Goal: Register for event/course

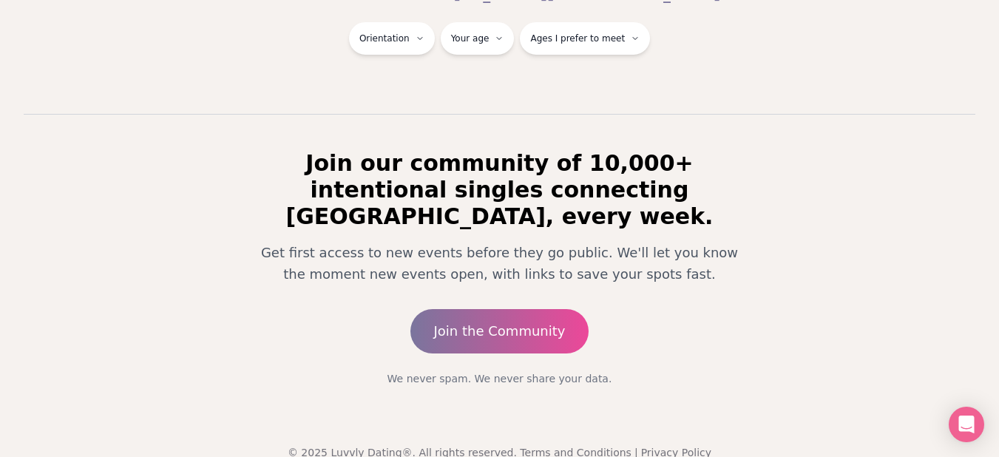
scroll to position [290, 6]
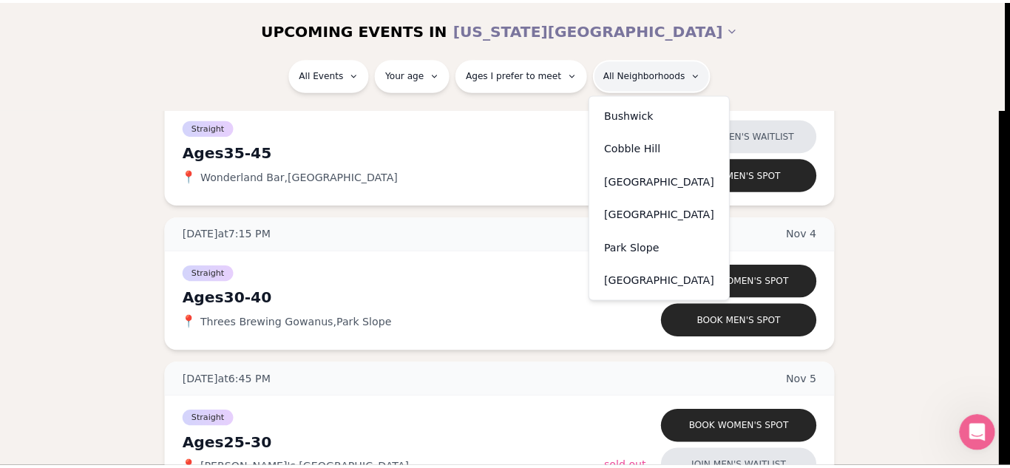
scroll to position [4947, 0]
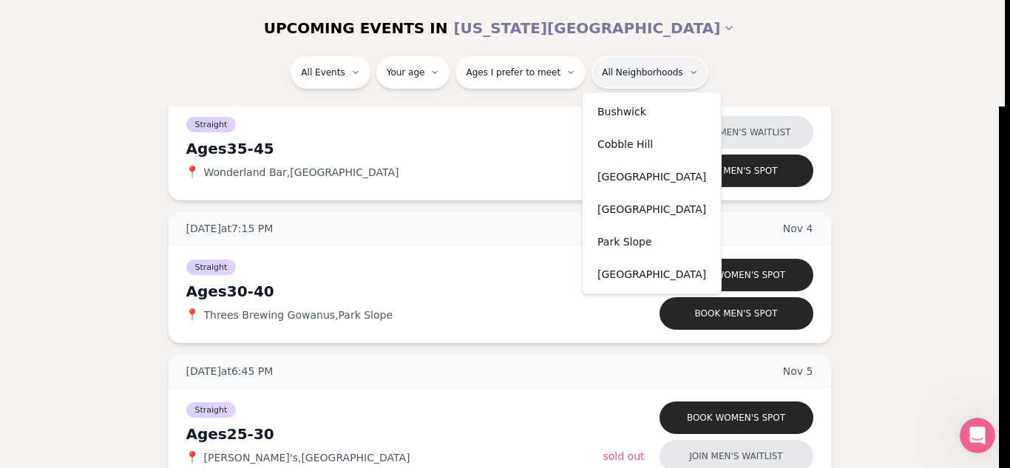
click at [644, 231] on div "Park Slope" at bounding box center [651, 241] width 132 height 33
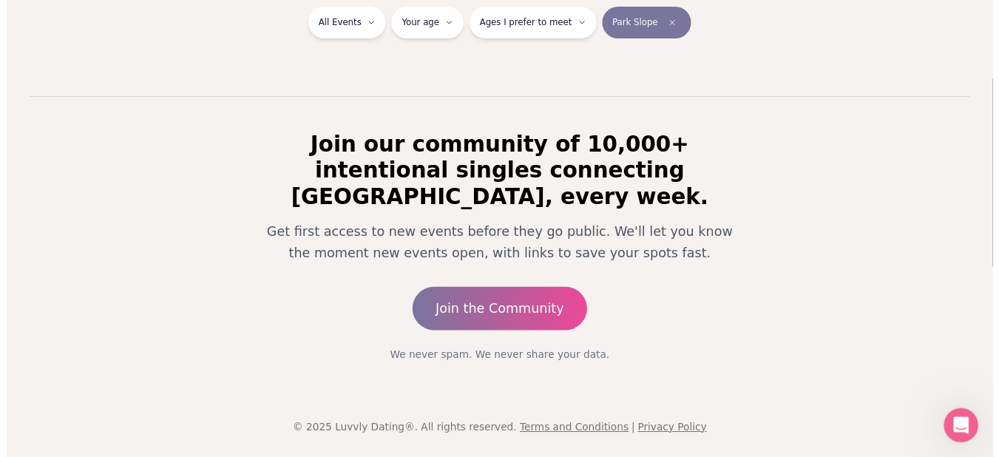
scroll to position [279, 0]
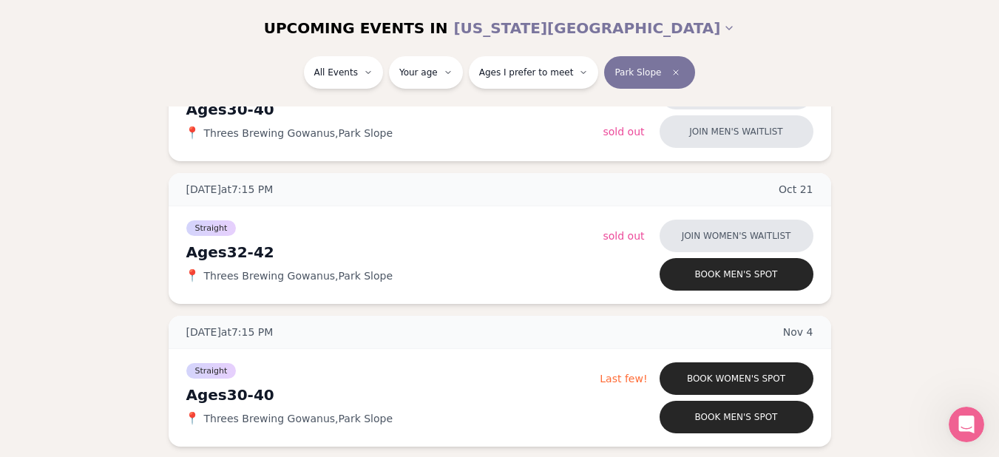
click at [594, 315] on div "Tuesday at 7:15 PM Oct 7 Ages 30-40 Straight 📍 Threes Brewing Gowanus , Park Sl…" at bounding box center [499, 309] width 951 height 559
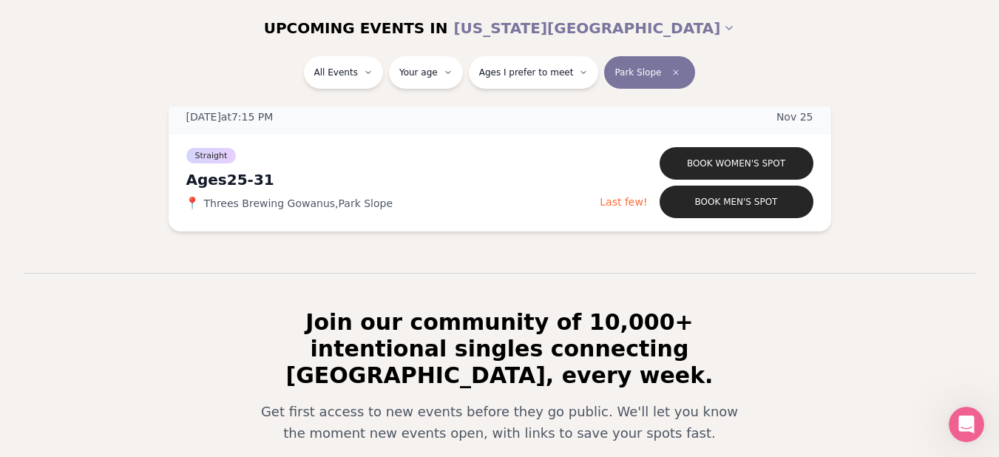
scroll to position [693, 0]
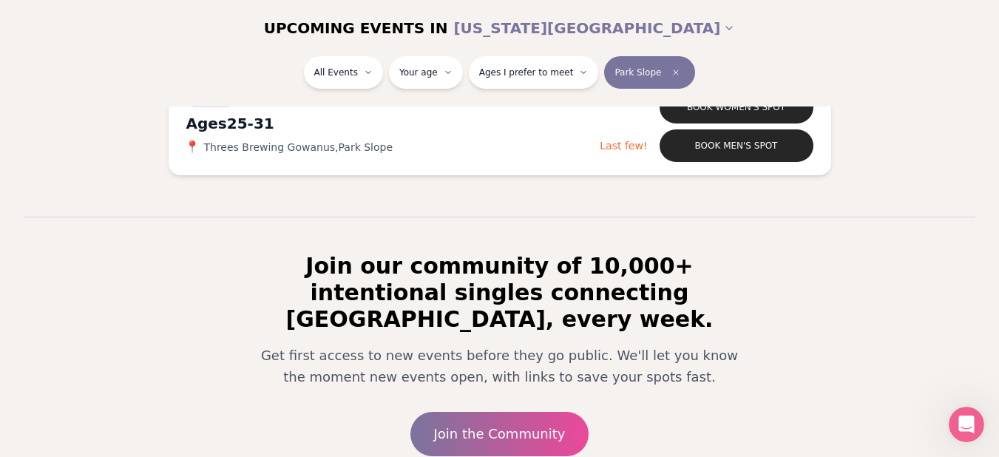
click at [675, 72] on button "Park Slope" at bounding box center [649, 72] width 91 height 33
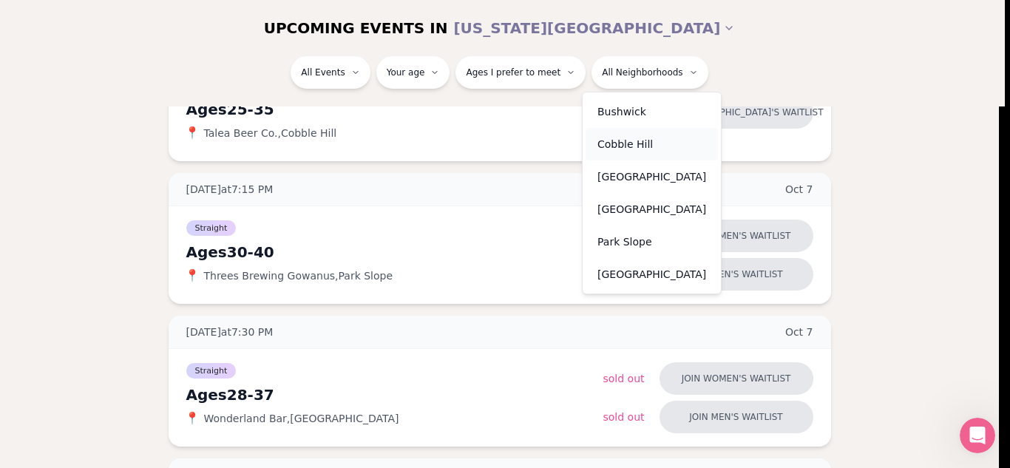
click at [643, 157] on div "Cobble Hill" at bounding box center [651, 144] width 132 height 33
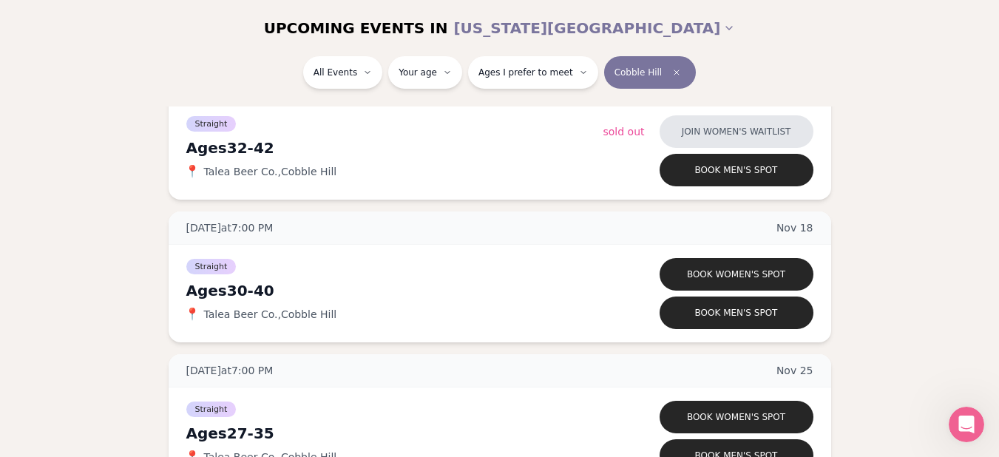
scroll to position [781, 0]
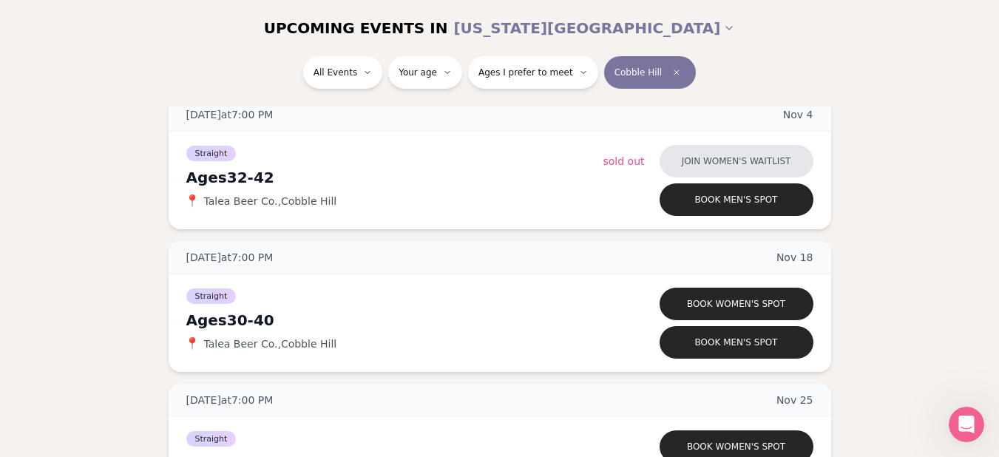
click at [548, 90] on div "All Events Your age Ages I prefer to meet Cobble Hill" at bounding box center [500, 75] width 828 height 38
click at [646, 89] on div "All Events Your age Ages I prefer to meet Cobble Hill" at bounding box center [500, 75] width 828 height 38
click at [657, 82] on button "Cobble Hill" at bounding box center [650, 72] width 92 height 33
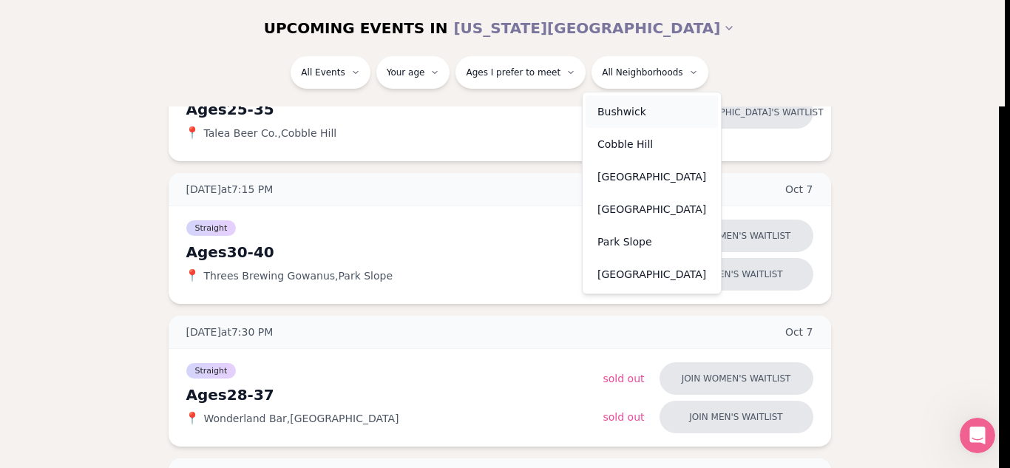
click at [643, 106] on div "Bushwick" at bounding box center [651, 111] width 132 height 33
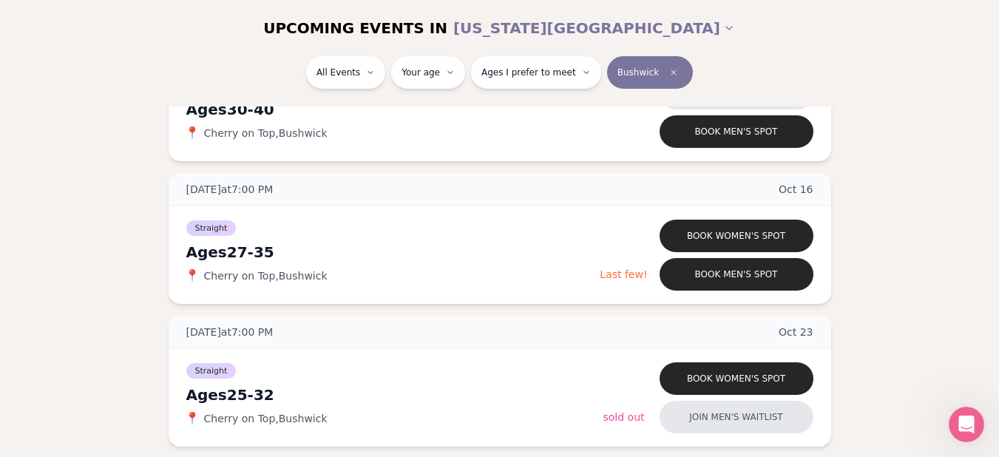
click at [684, 101] on div "All Events Your age Ages I prefer to meet Bushwick" at bounding box center [499, 81] width 999 height 50
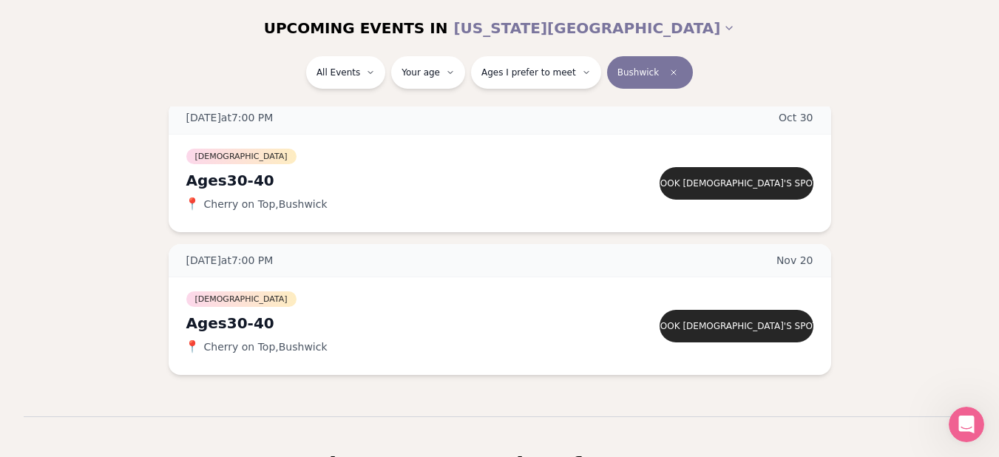
scroll to position [633, 0]
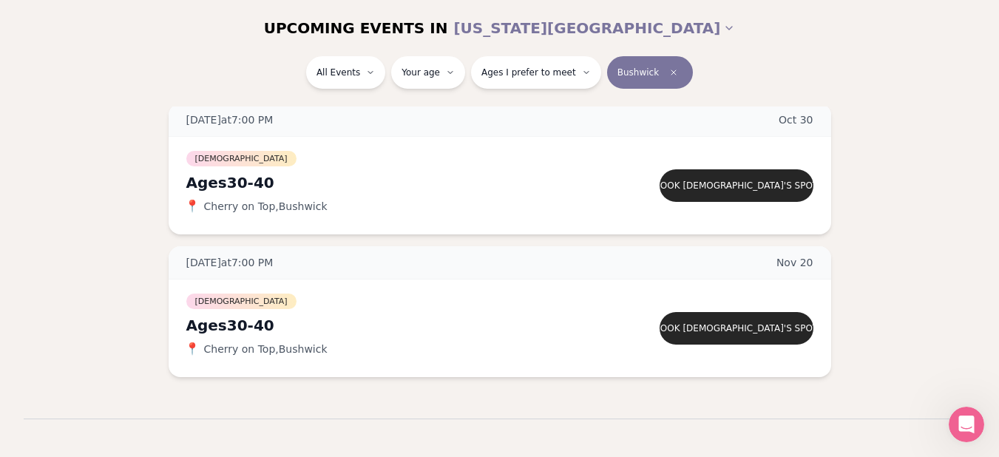
click at [633, 73] on span "Bushwick" at bounding box center [637, 73] width 41 height 12
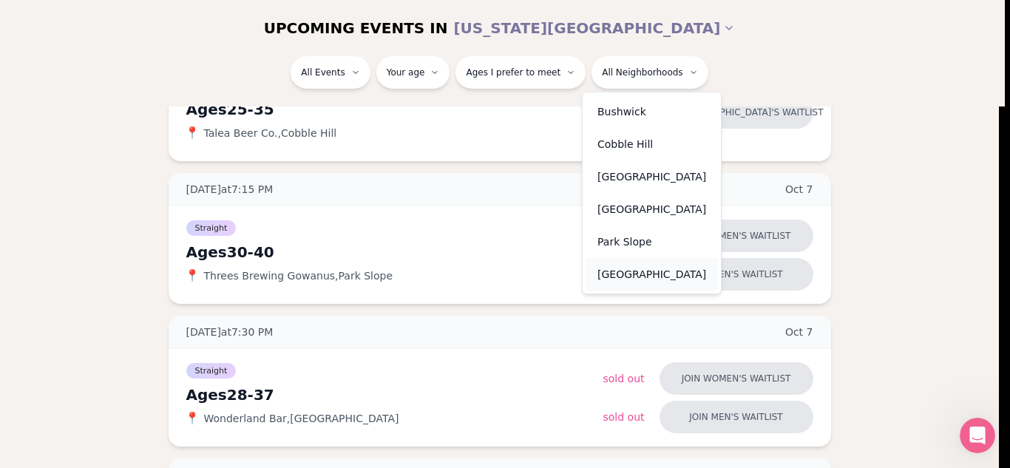
click at [622, 276] on div "[GEOGRAPHIC_DATA]" at bounding box center [651, 274] width 132 height 33
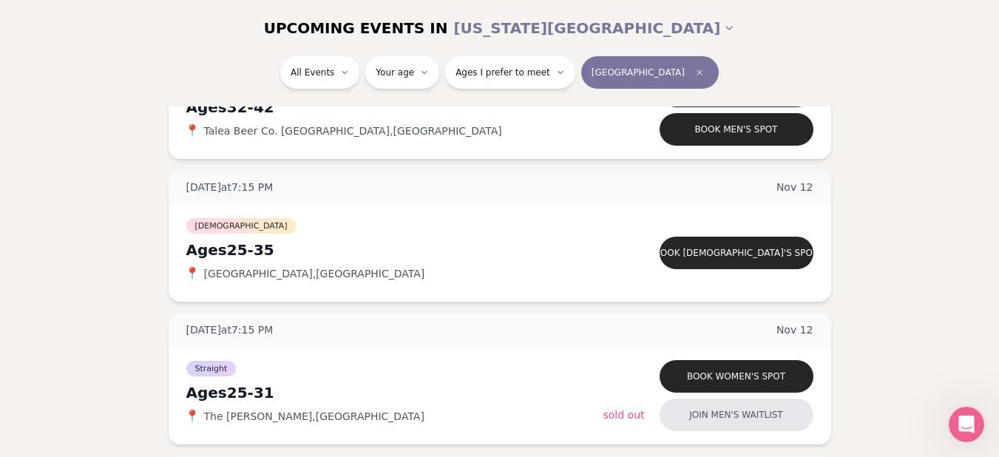
scroll to position [1964, 0]
